Goal: Transaction & Acquisition: Purchase product/service

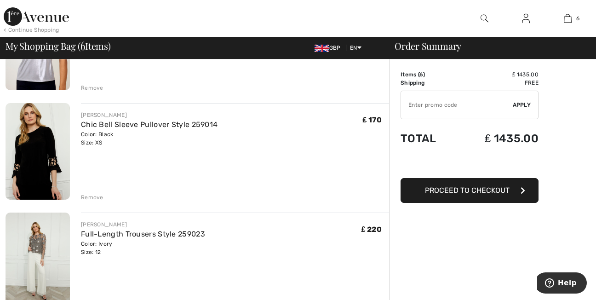
scroll to position [221, 0]
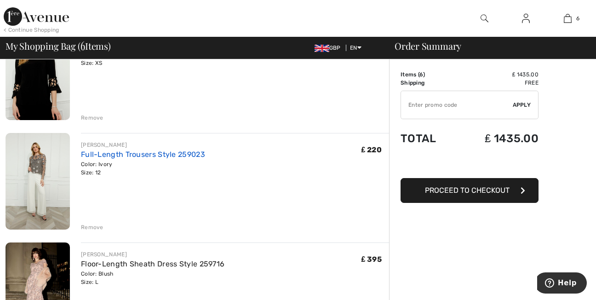
drag, startPoint x: 101, startPoint y: 152, endPoint x: 81, endPoint y: 156, distance: 19.7
click at [81, 156] on link "Full-Length Trousers Style 259023" at bounding box center [143, 154] width 124 height 9
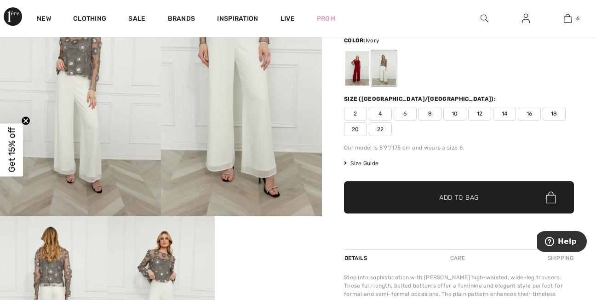
scroll to position [38, 0]
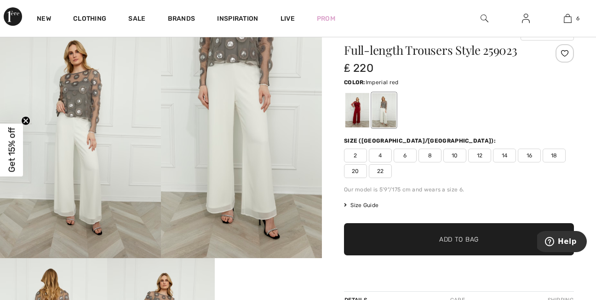
click at [362, 105] on div at bounding box center [358, 110] width 24 height 35
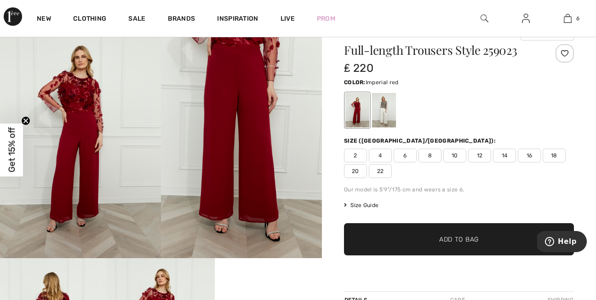
click at [361, 104] on div at bounding box center [358, 110] width 24 height 35
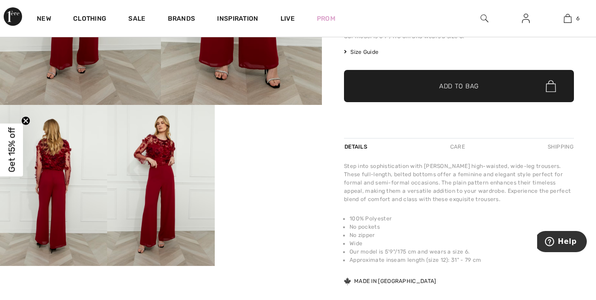
scroll to position [197, 0]
